Goal: Information Seeking & Learning: Learn about a topic

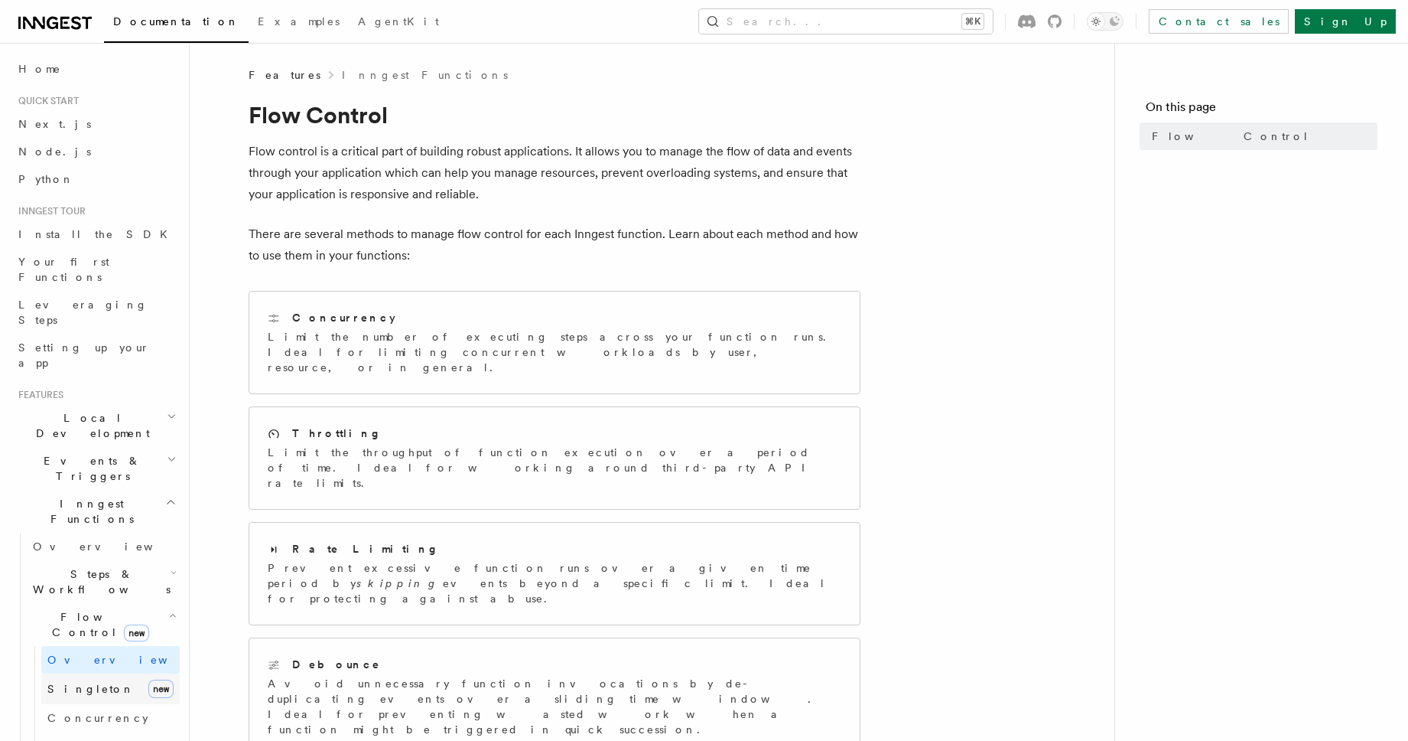
click at [80, 682] on span "Singleton" at bounding box center [90, 688] width 87 height 12
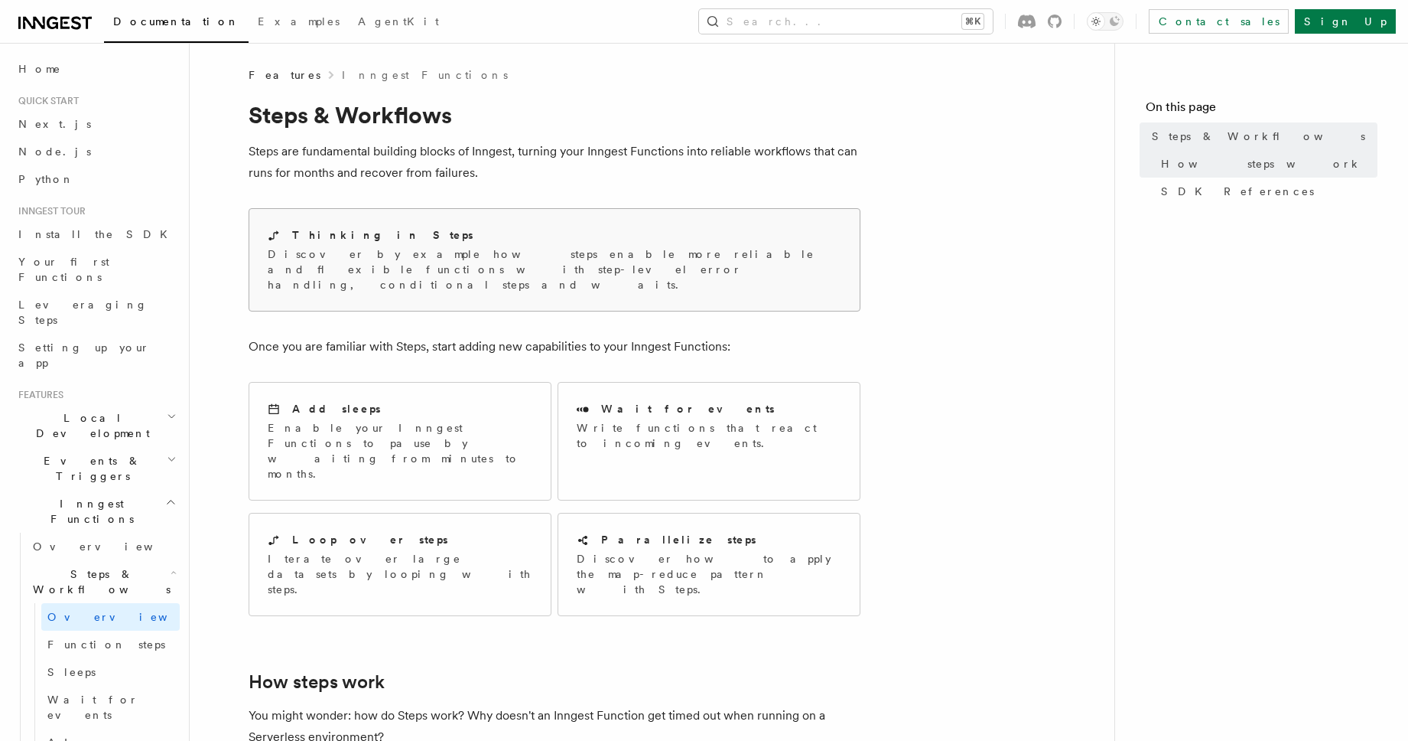
click at [343, 246] on p "Discover by example how steps enable more reliable and flexible functions with …" at bounding box center [555, 269] width 574 height 46
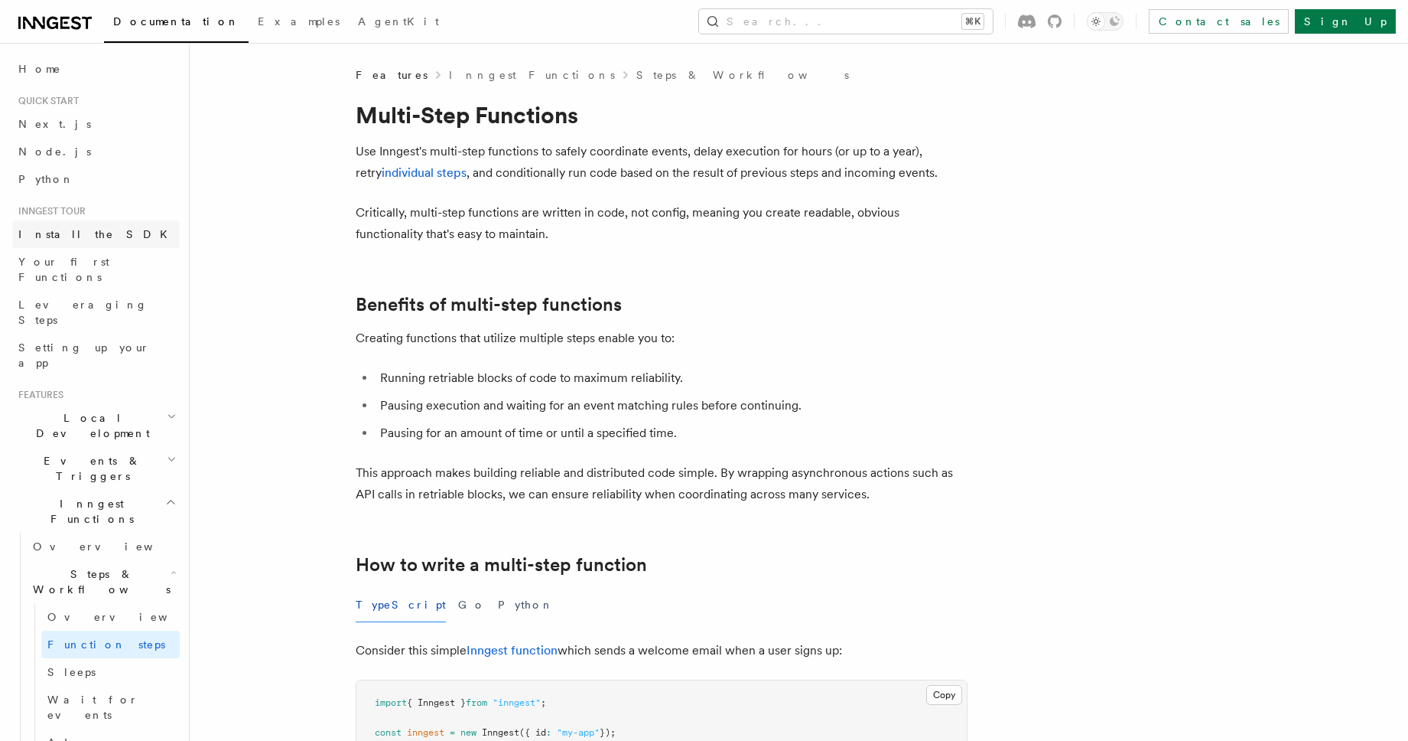
click at [54, 236] on span "Install the SDK" at bounding box center [97, 234] width 158 height 12
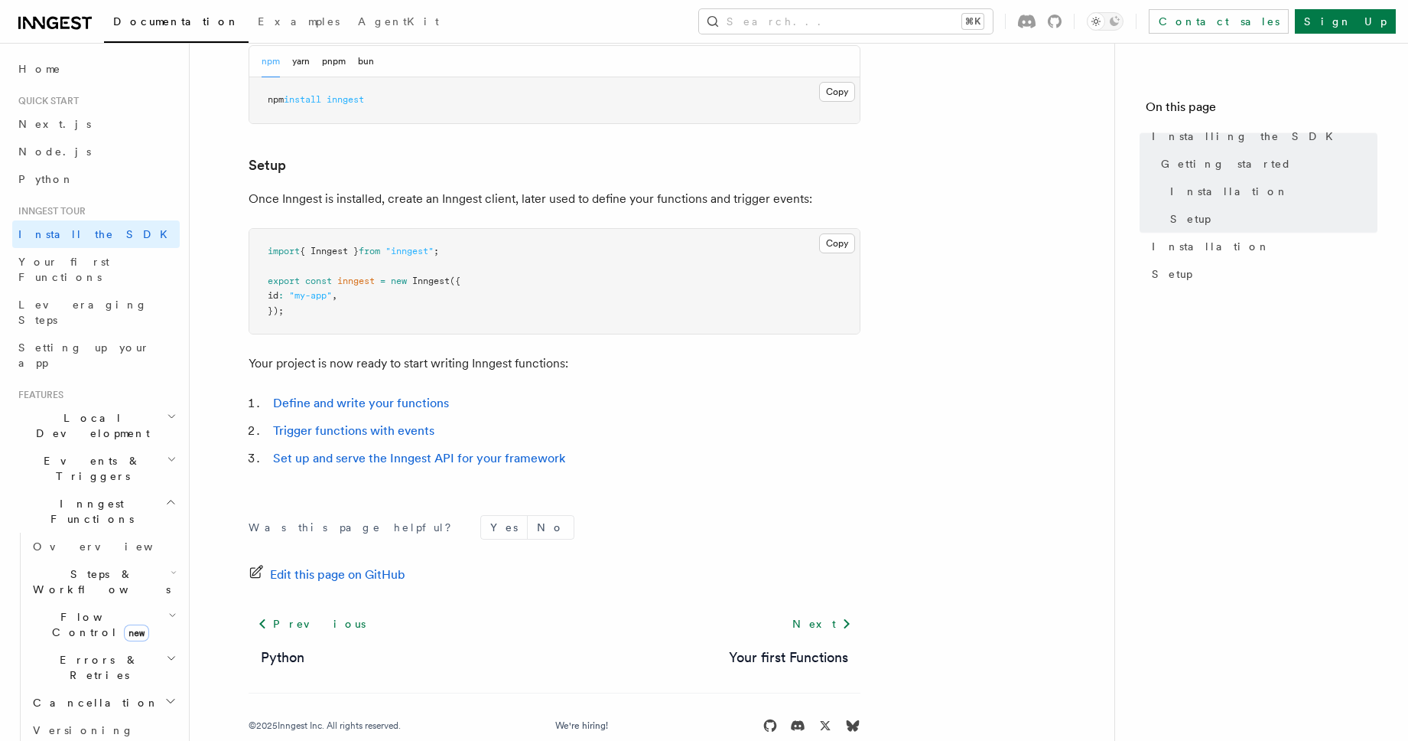
scroll to position [503, 0]
click at [316, 399] on link "Define and write your functions" at bounding box center [361, 402] width 176 height 15
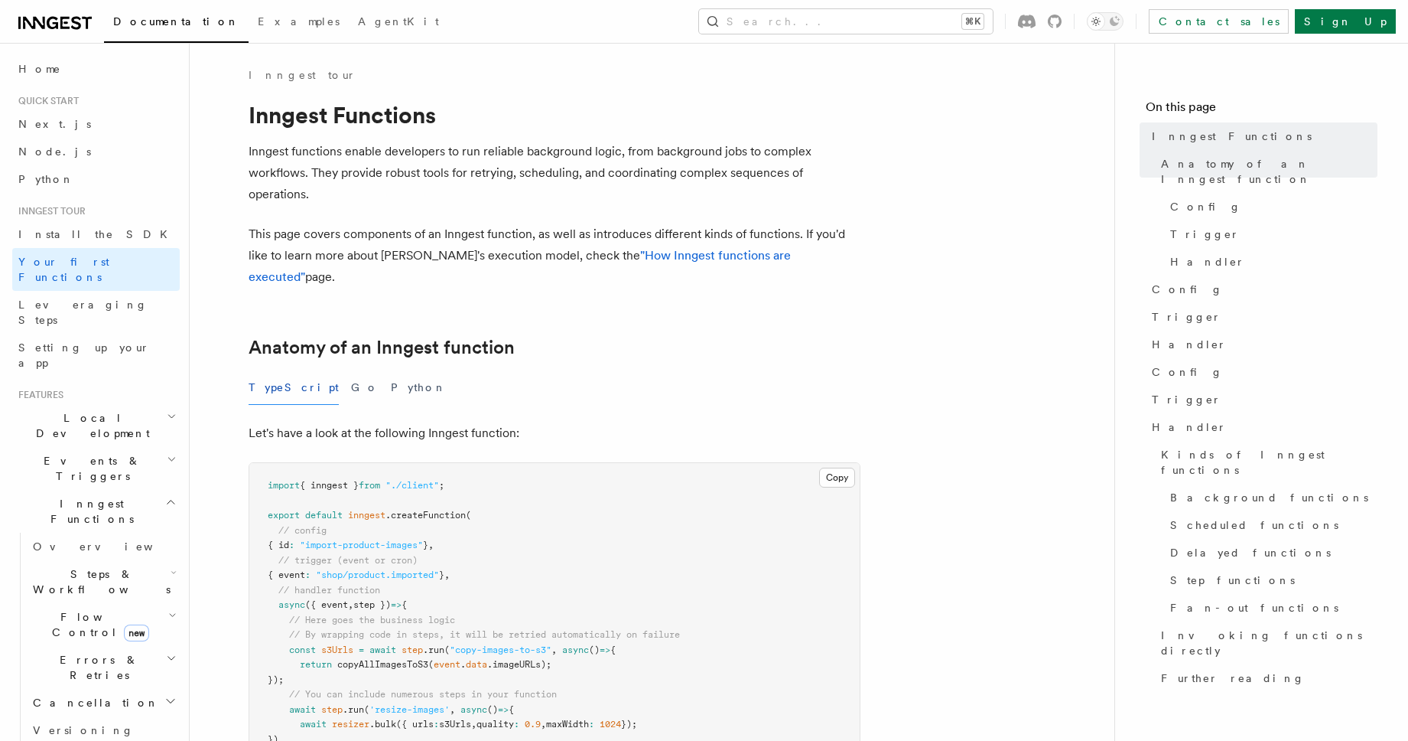
click at [41, 22] on icon at bounding box center [54, 23] width 73 height 18
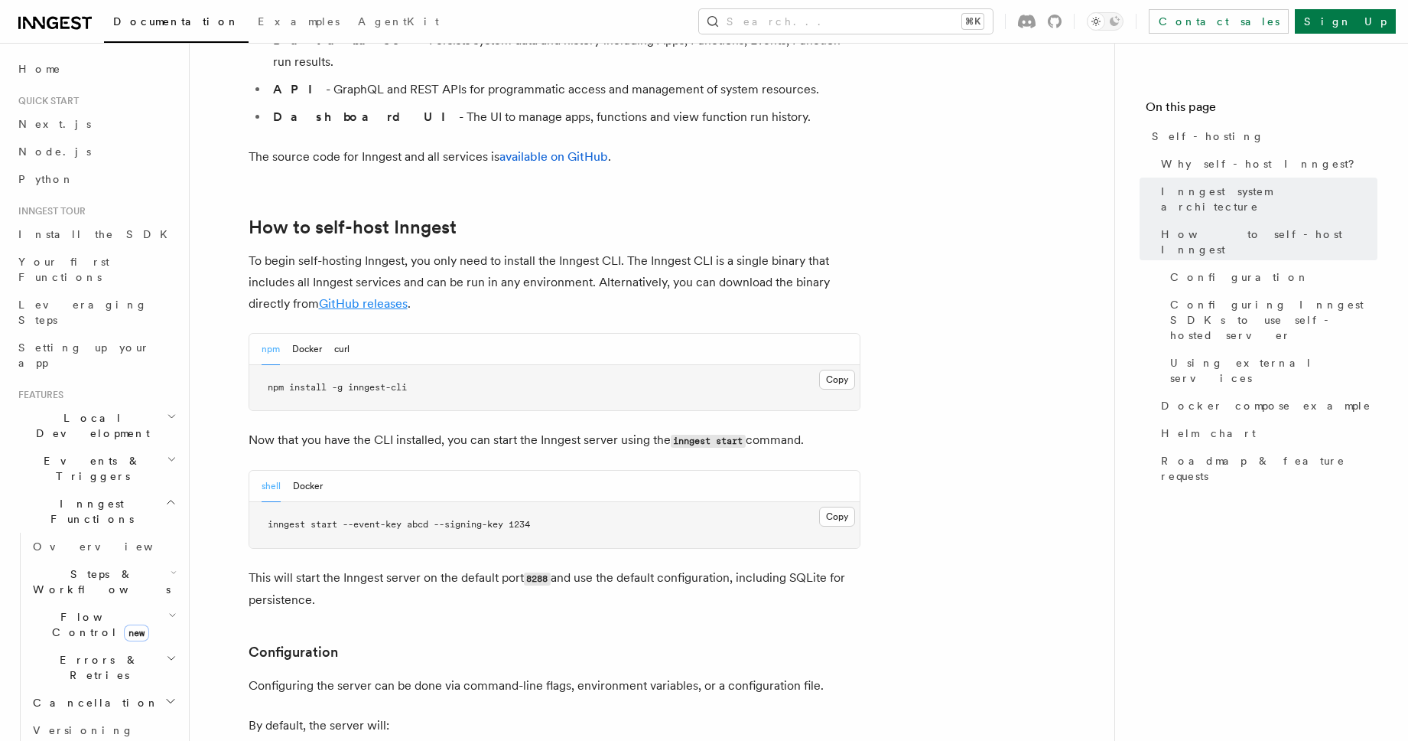
scroll to position [1389, 0]
click at [313, 469] on button "Docker" at bounding box center [308, 484] width 30 height 31
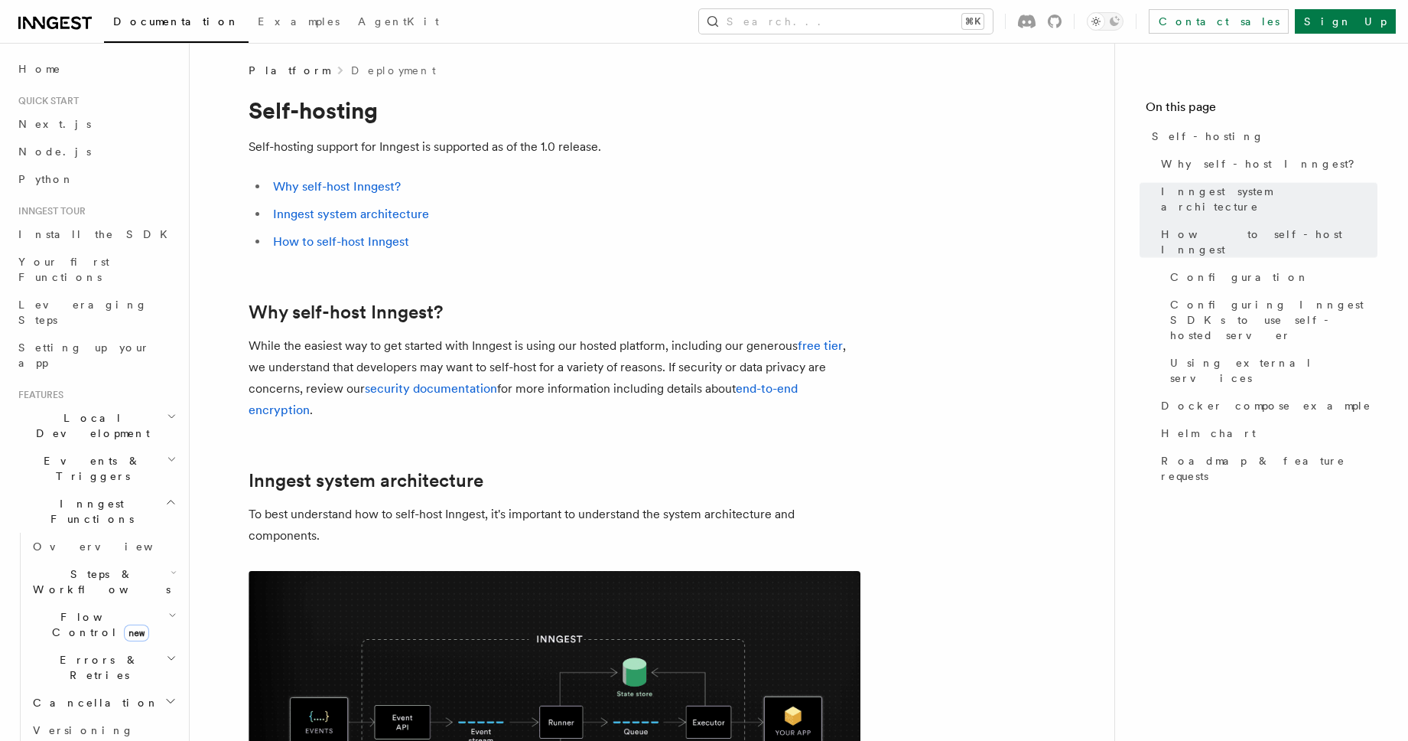
scroll to position [0, 0]
